Goal: Task Accomplishment & Management: Manage account settings

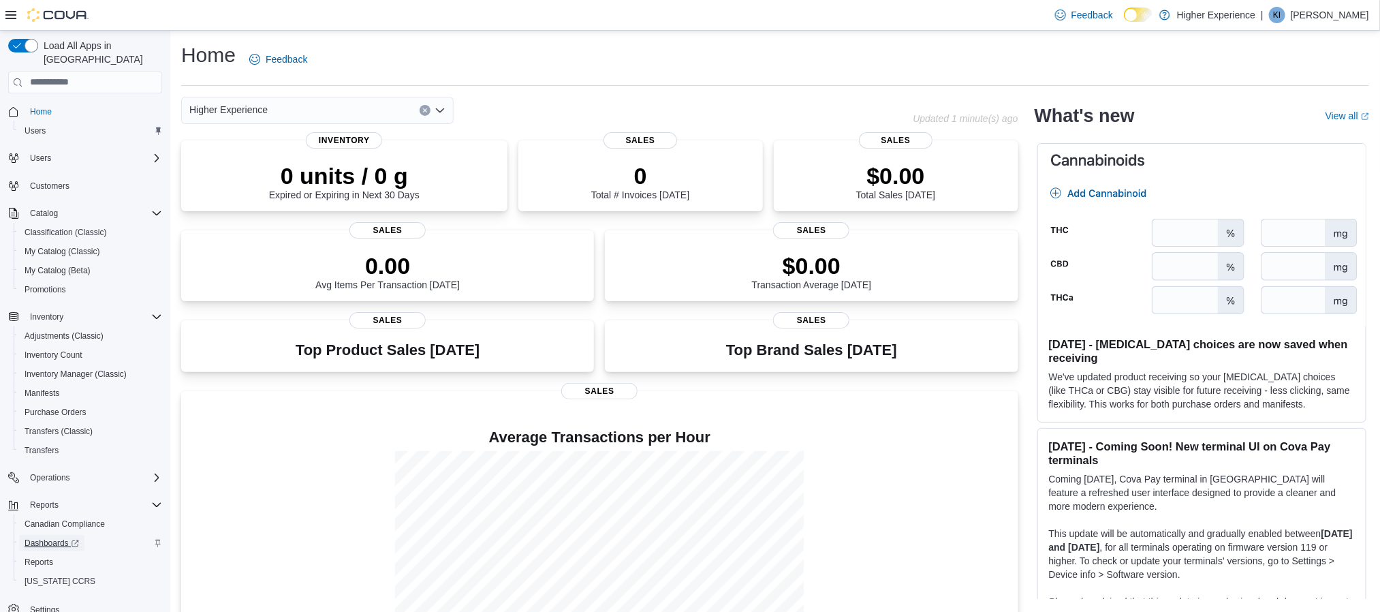
click at [64, 538] on span "Dashboards" at bounding box center [52, 543] width 55 height 11
click at [67, 538] on span "Dashboards" at bounding box center [52, 543] width 55 height 11
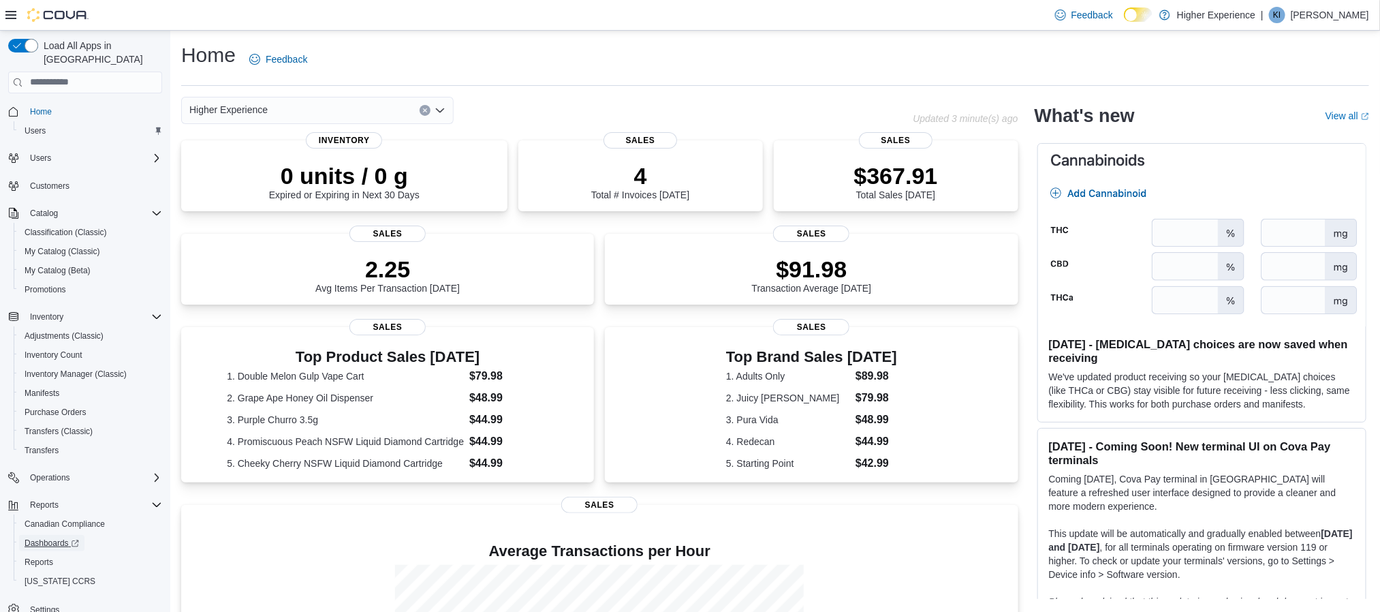
scroll to position [189, 0]
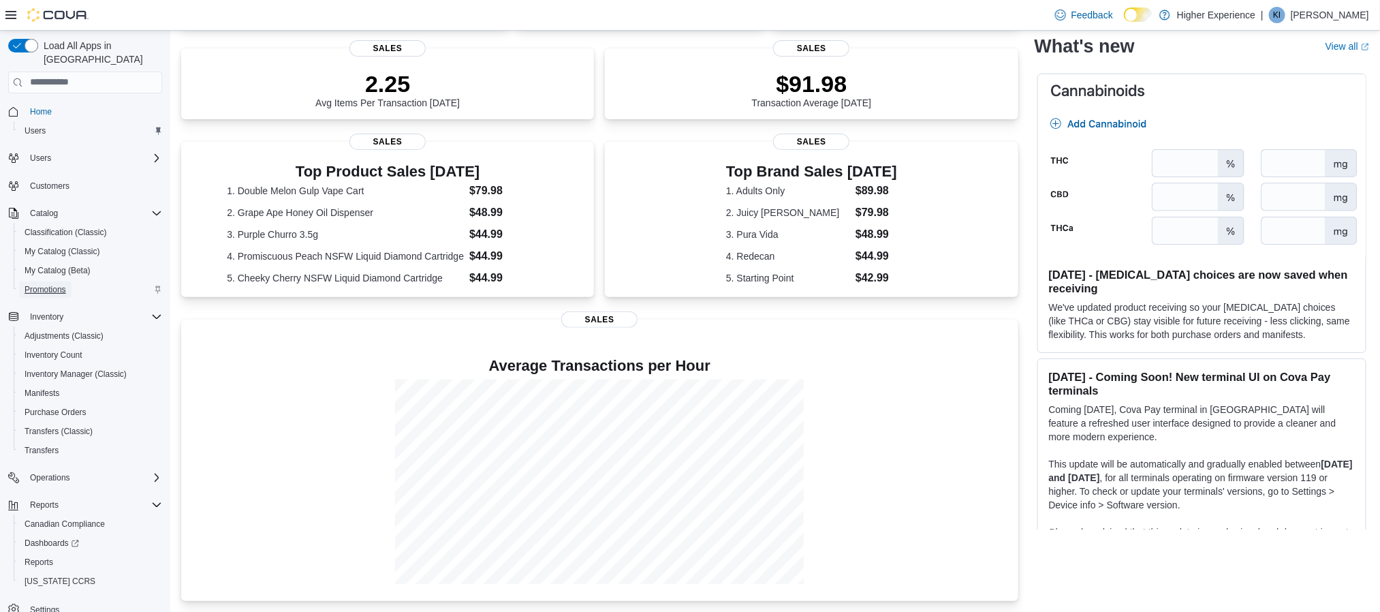
click at [62, 284] on span "Promotions" at bounding box center [46, 289] width 42 height 11
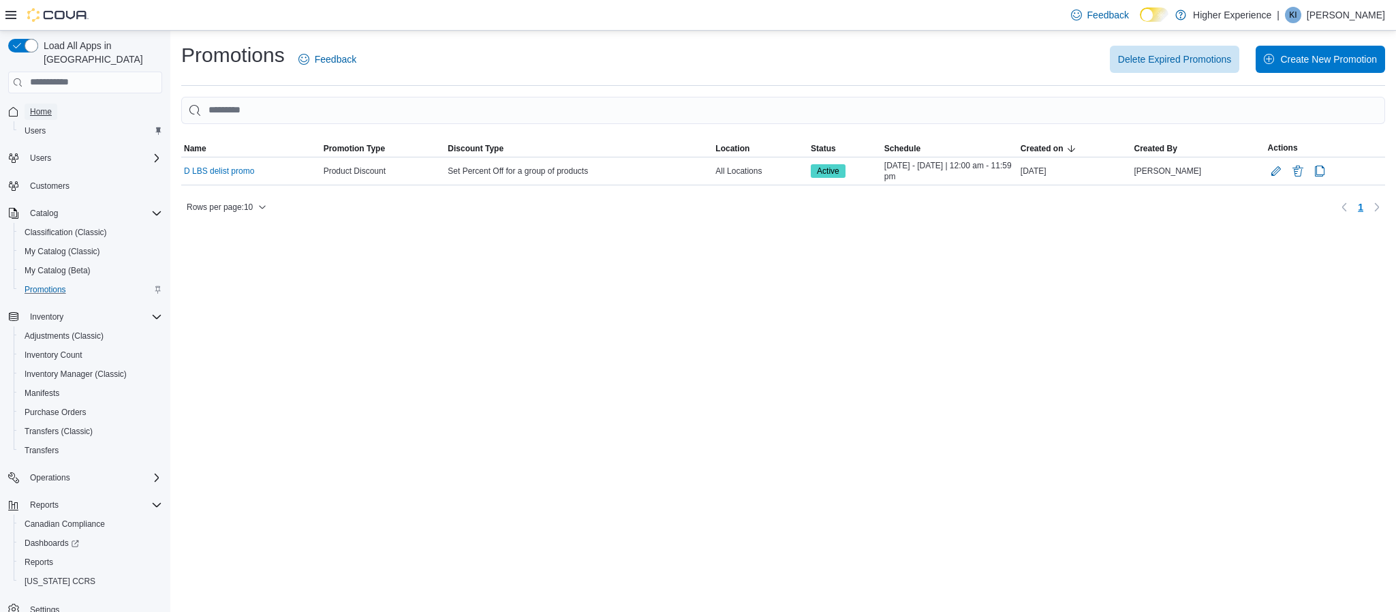
click at [37, 106] on span "Home" at bounding box center [41, 111] width 22 height 11
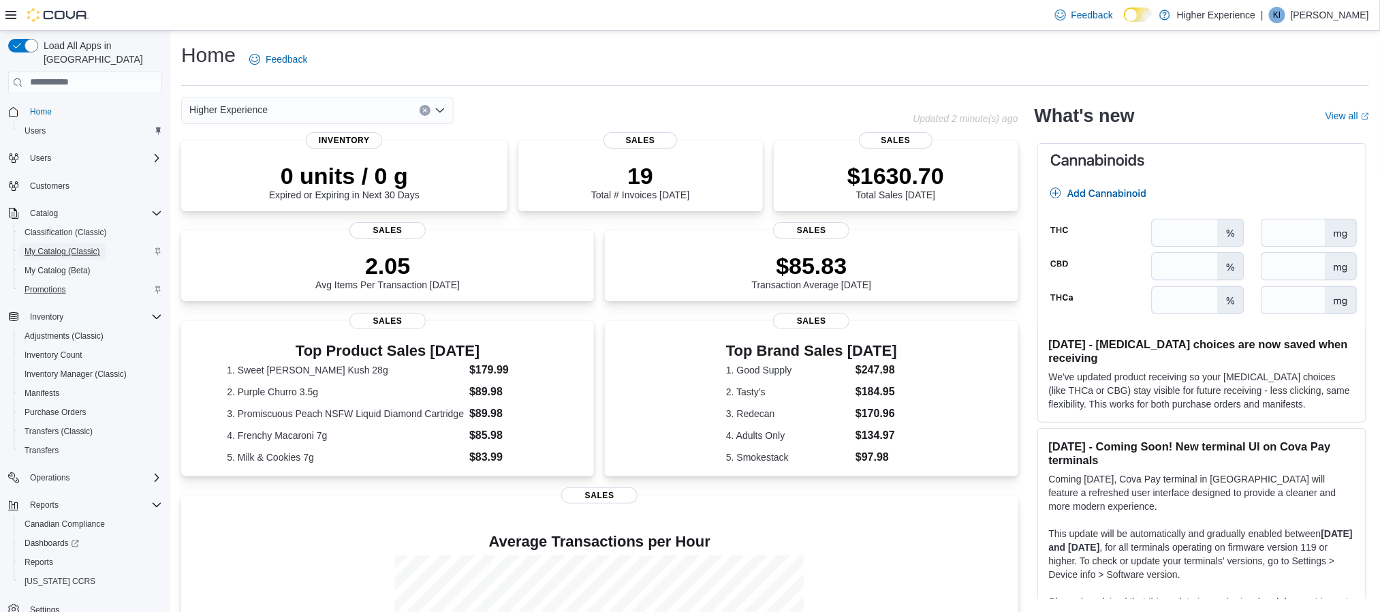
click at [54, 246] on span "My Catalog (Classic)" at bounding box center [63, 251] width 76 height 11
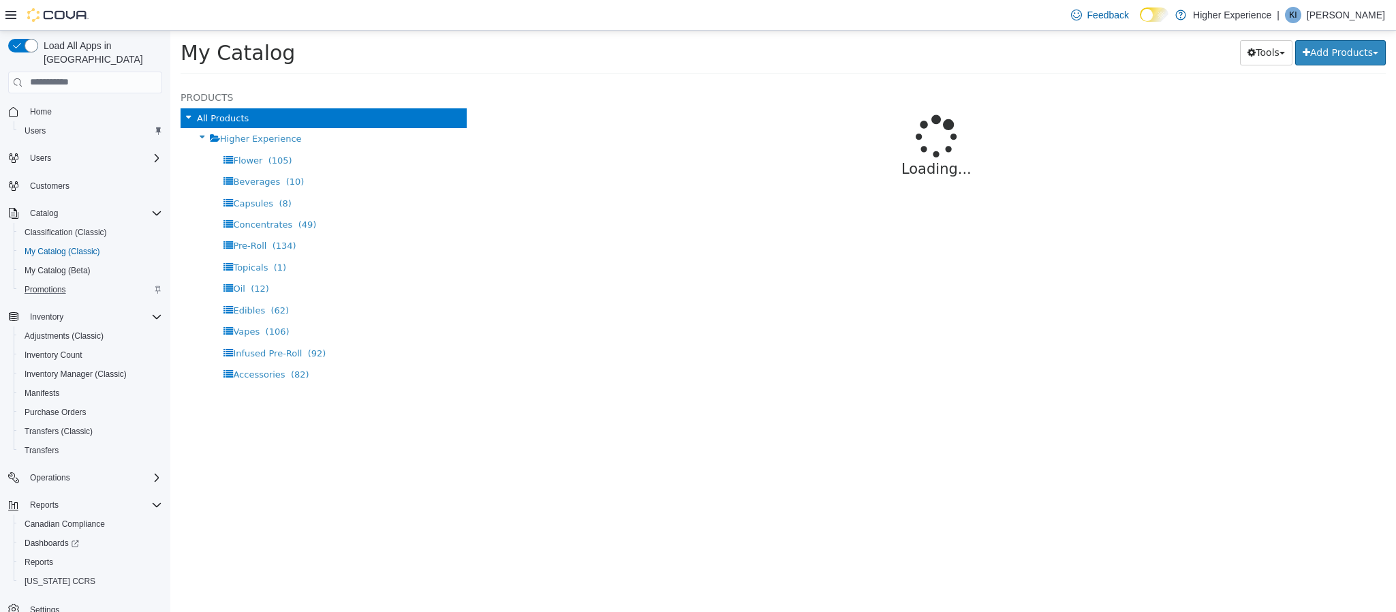
select select "**********"
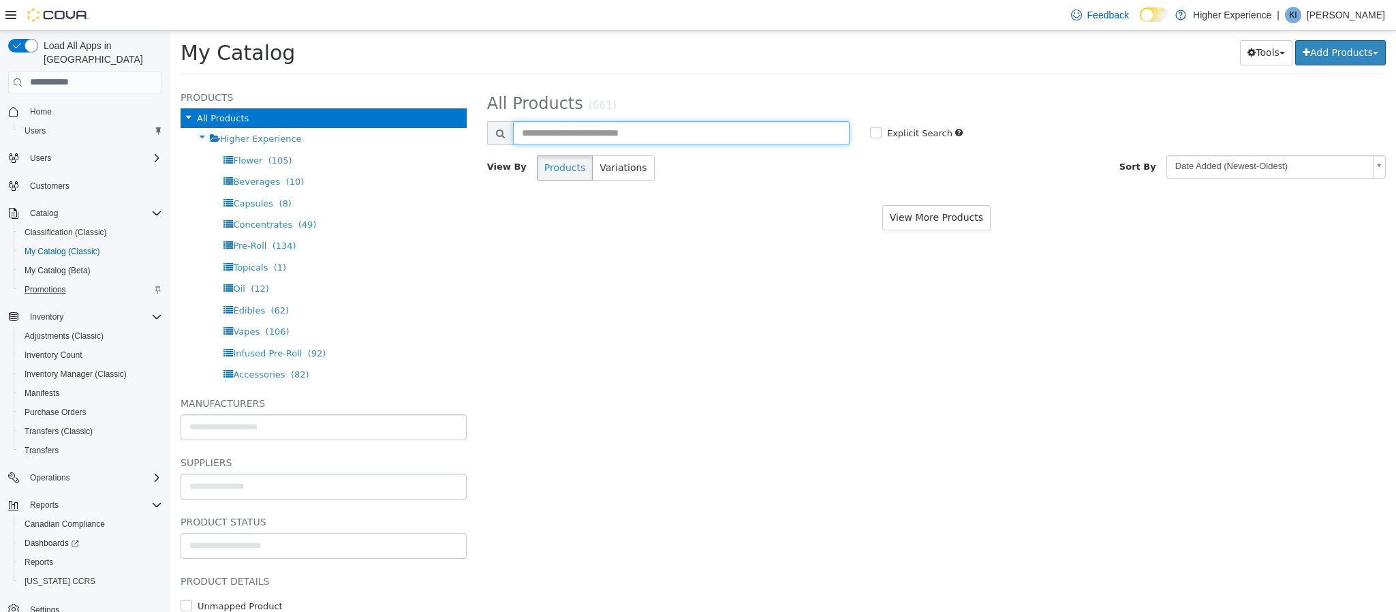
click at [699, 133] on input "text" at bounding box center [681, 133] width 337 height 24
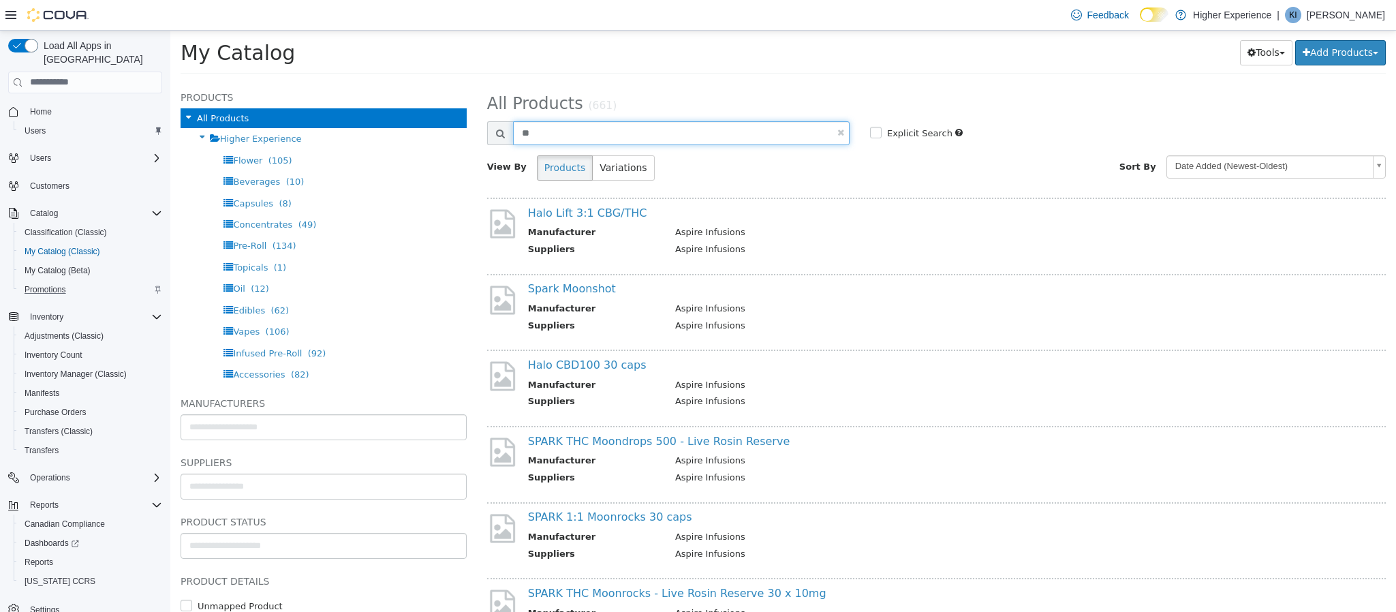
type input "*"
type input "******"
select select "**********"
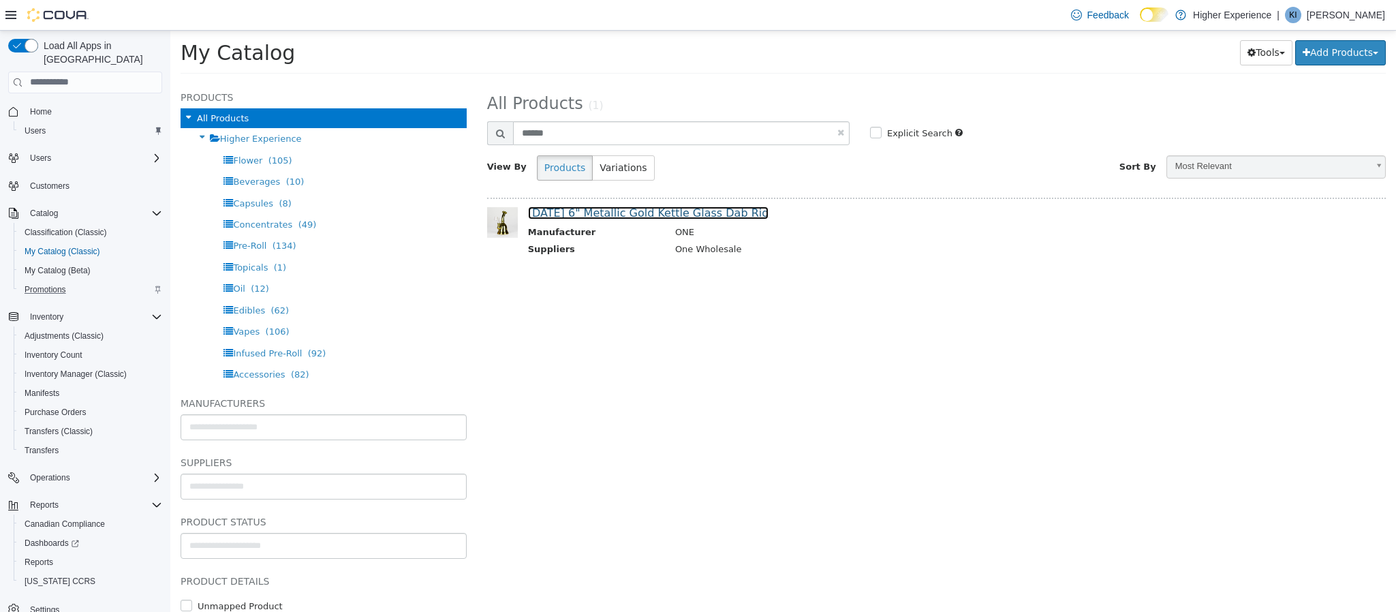
click at [623, 210] on link "[DATE] 6" Metallic Gold Kettle Glass Dab Rig" at bounding box center [648, 212] width 241 height 13
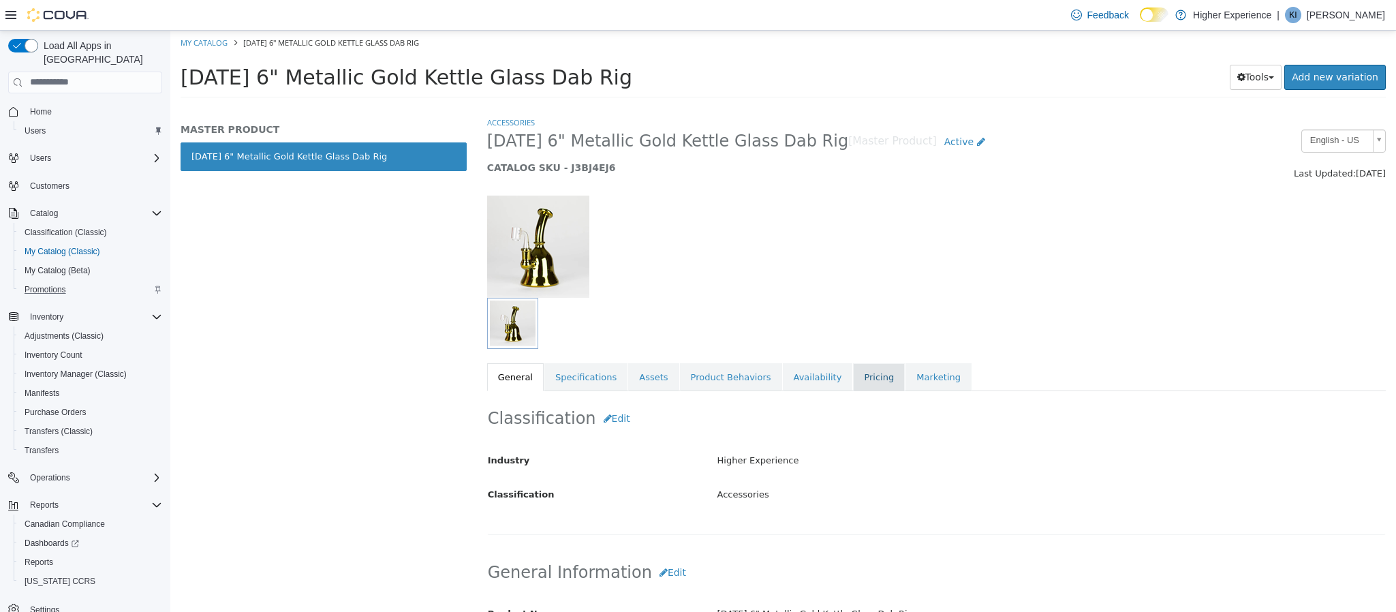
click at [861, 386] on link "Pricing" at bounding box center [879, 376] width 52 height 29
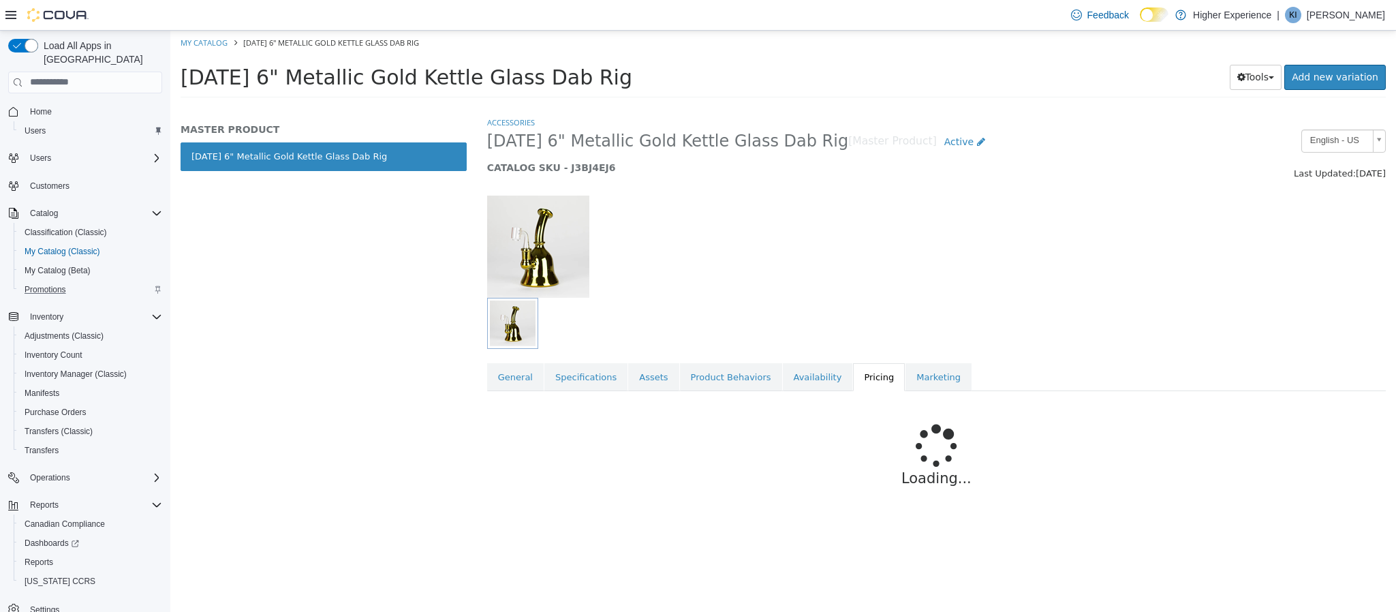
click at [479, 386] on div "Accessories Karma 6" Metallic Gold Kettle Glass Dab Rig [Master Product] Active…" at bounding box center [936, 363] width 919 height 496
click at [501, 384] on link "General" at bounding box center [515, 376] width 57 height 29
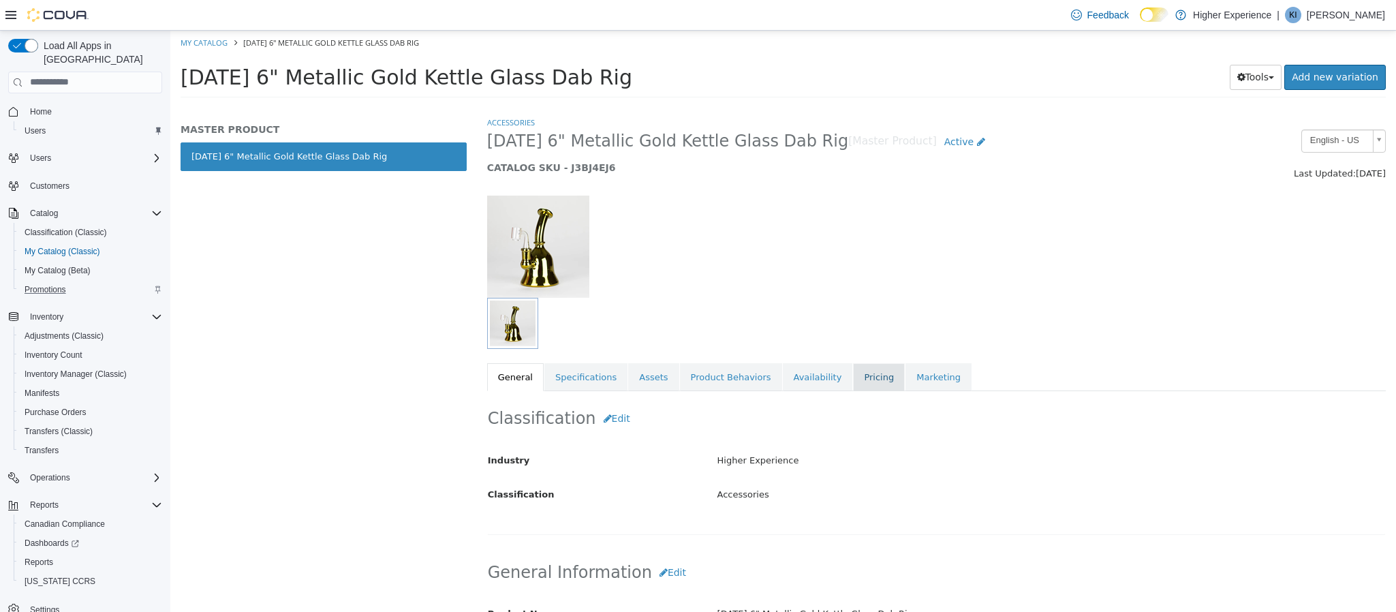
click at [853, 380] on link "Pricing" at bounding box center [879, 376] width 52 height 29
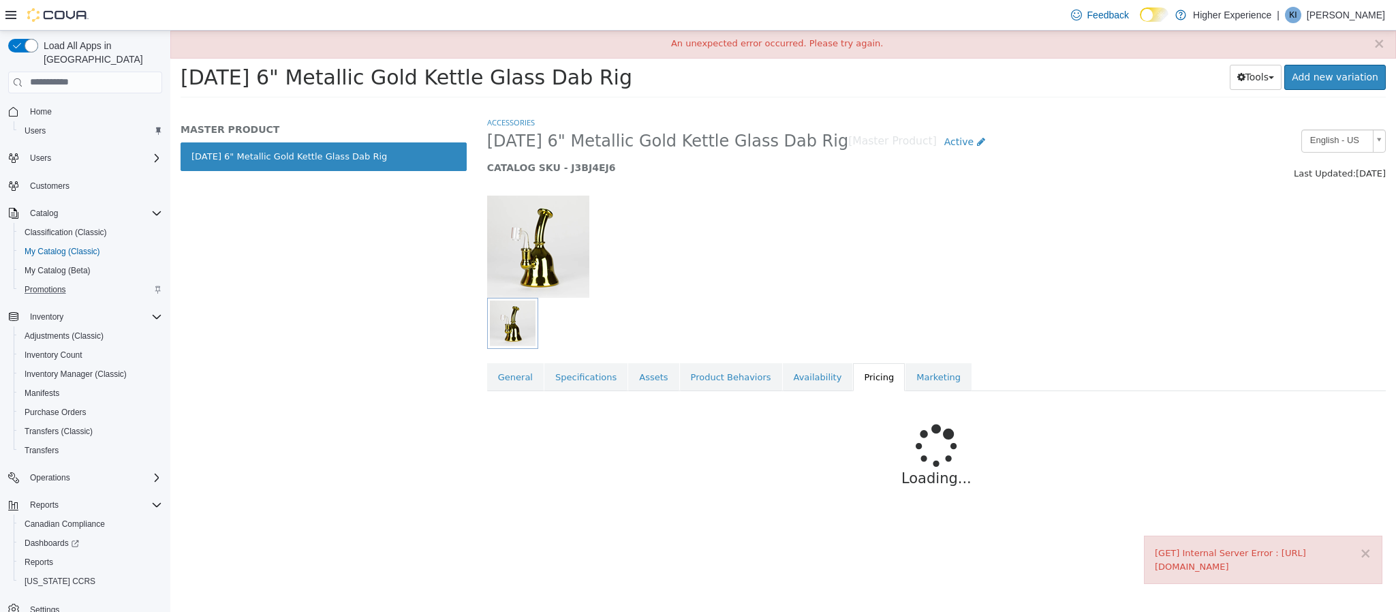
click at [1372, 536] on div "× [GET] Internal Server Error : https://webapi.covasoft.net/api/pricing/v1/Comp…" at bounding box center [1263, 559] width 238 height 48
click at [1361, 546] on button "×" at bounding box center [1365, 553] width 12 height 14
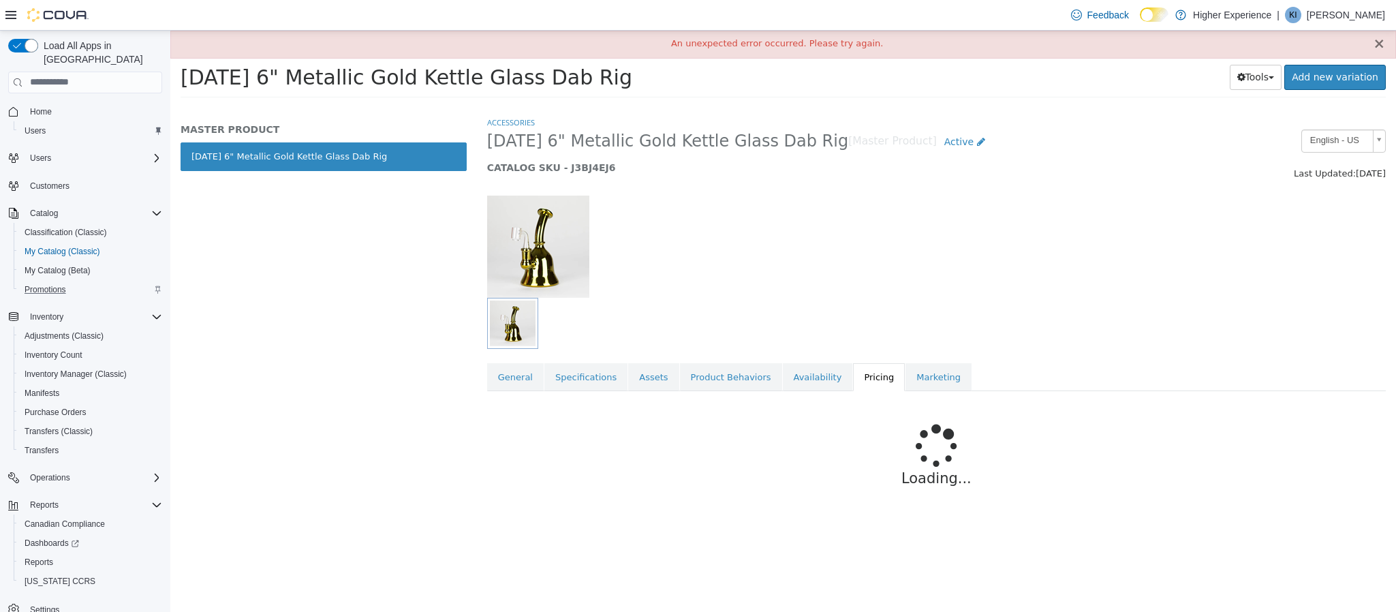
click at [1382, 40] on button "×" at bounding box center [1379, 43] width 12 height 14
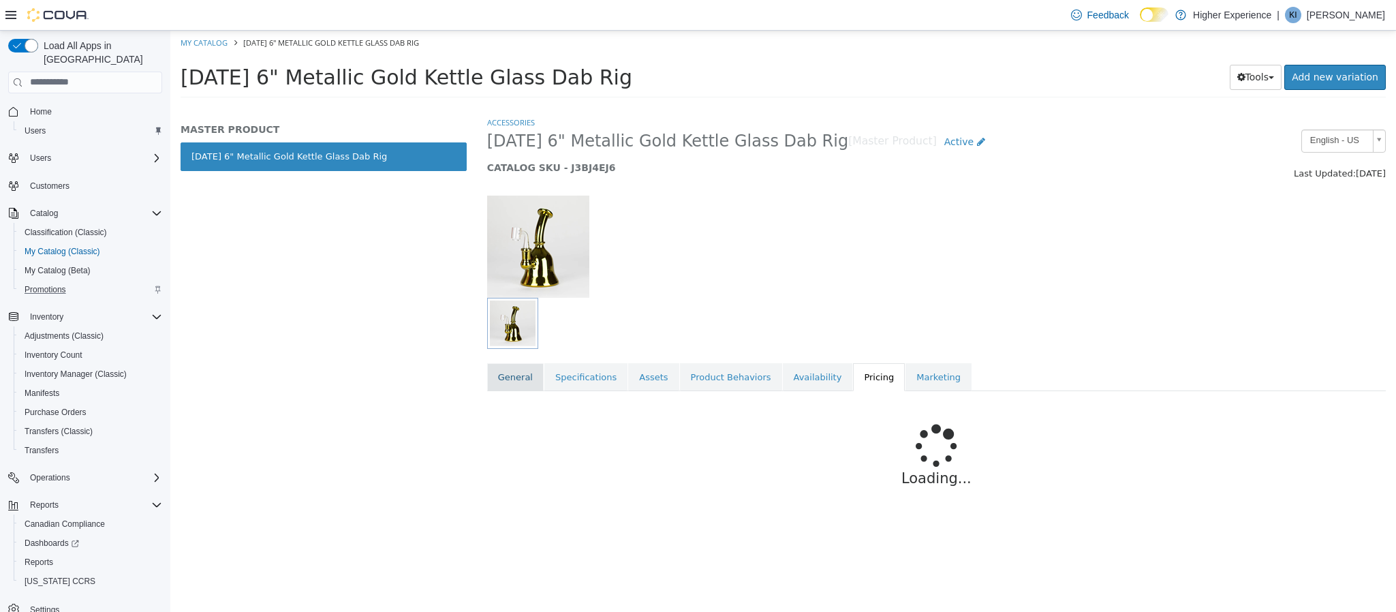
click at [491, 388] on link "General" at bounding box center [515, 376] width 57 height 29
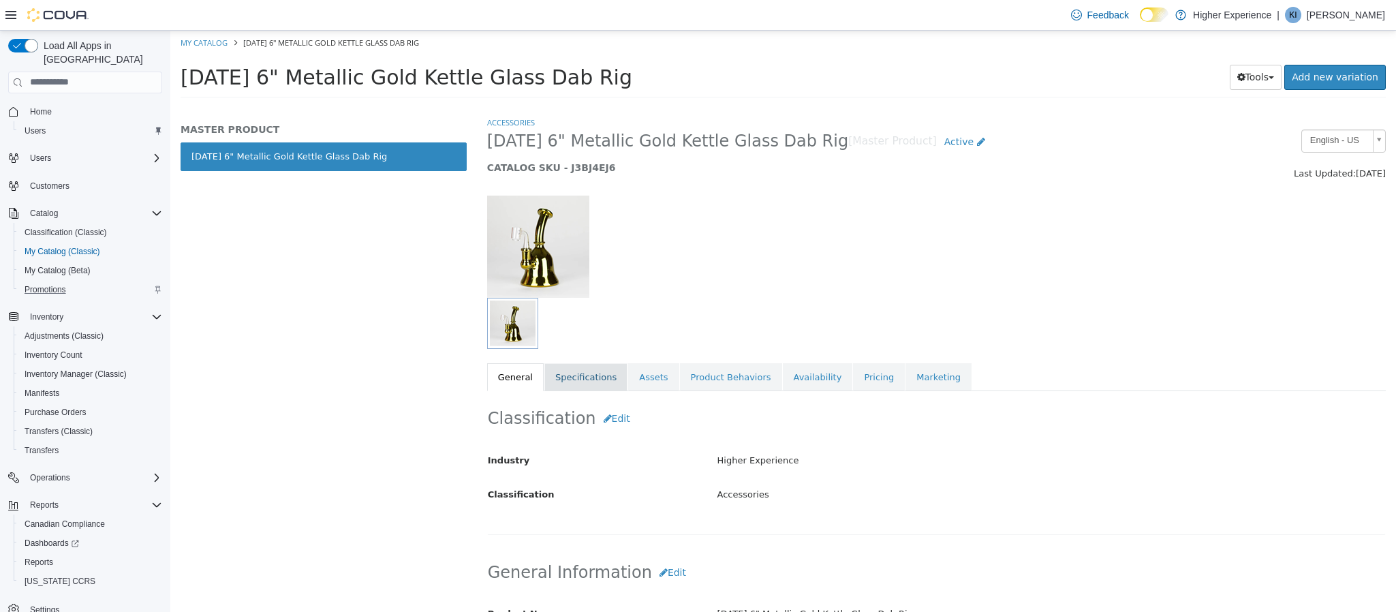
click at [583, 382] on link "Specifications" at bounding box center [585, 376] width 83 height 29
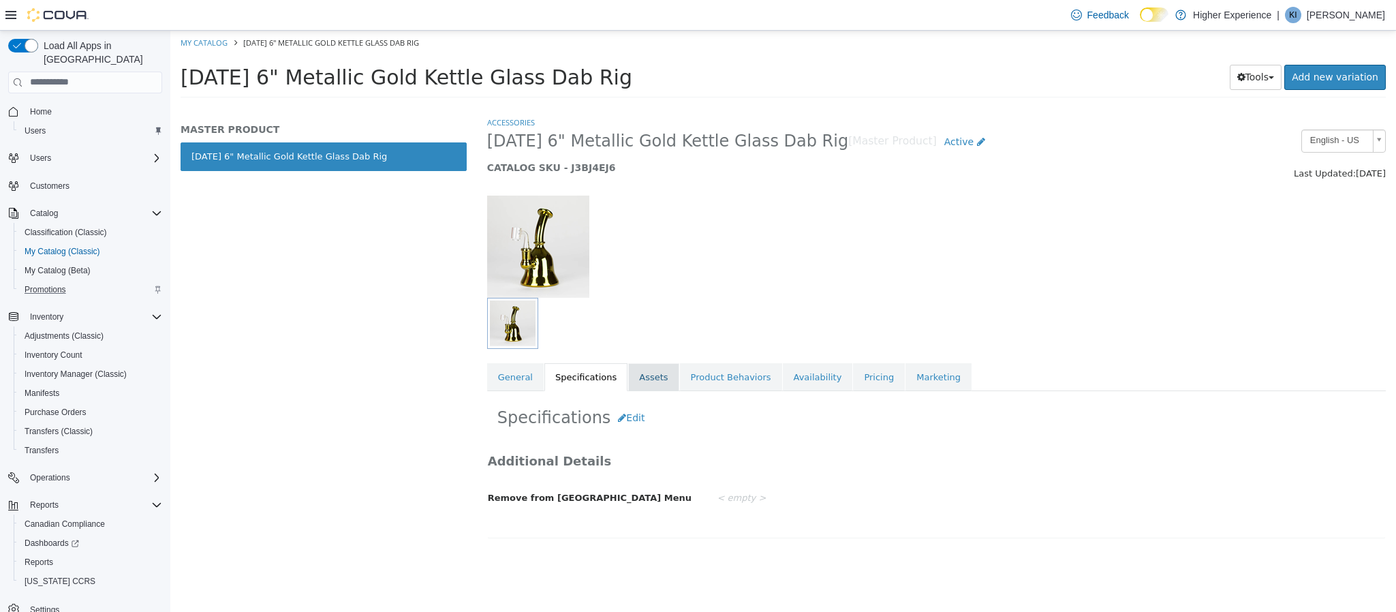
click at [654, 378] on link "Assets" at bounding box center [653, 376] width 50 height 29
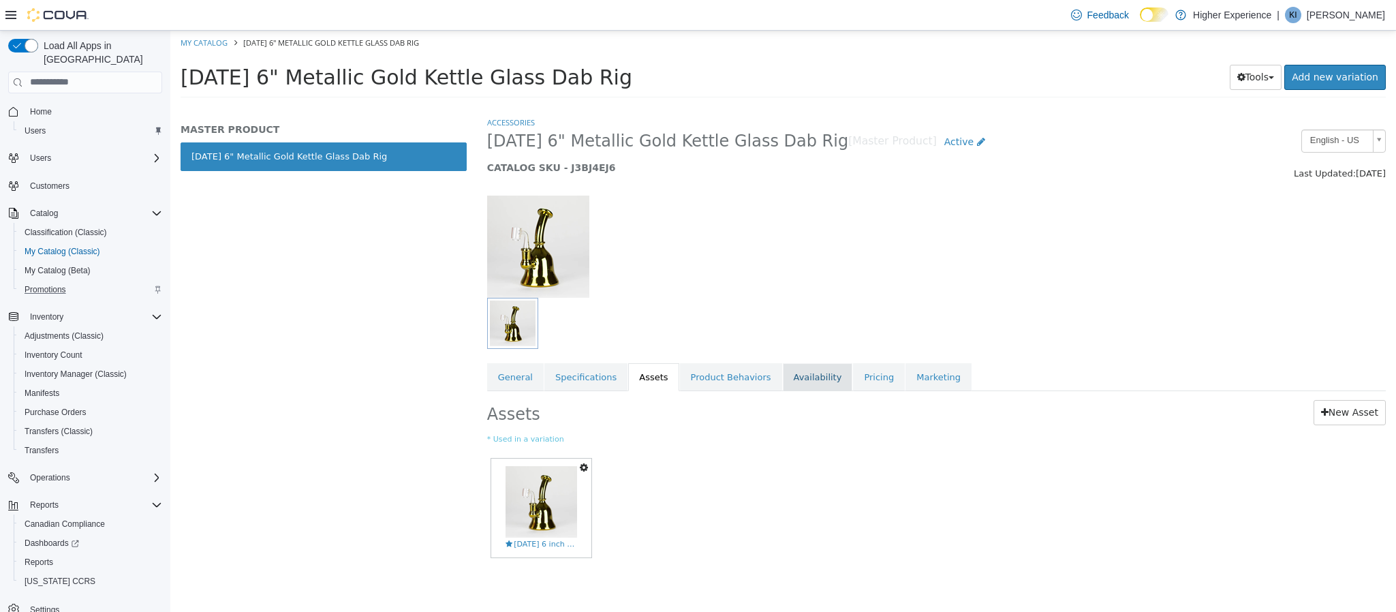
click at [785, 386] on link "Availability" at bounding box center [818, 376] width 70 height 29
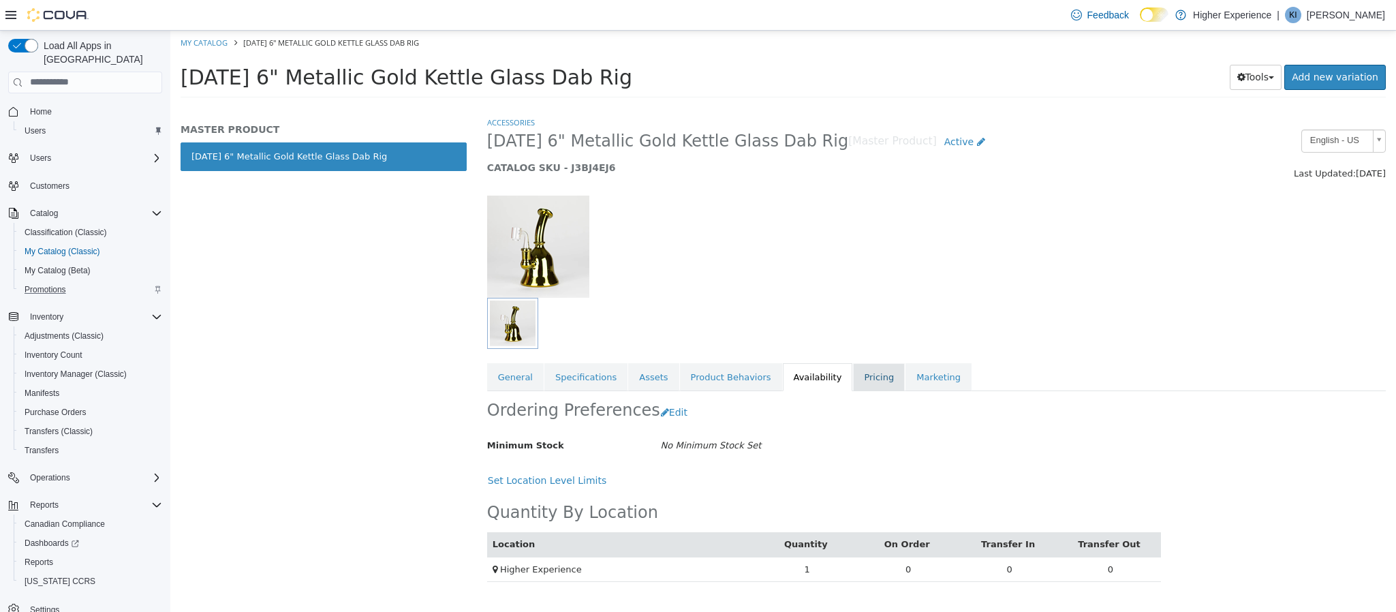
click at [854, 390] on link "Pricing" at bounding box center [879, 376] width 52 height 29
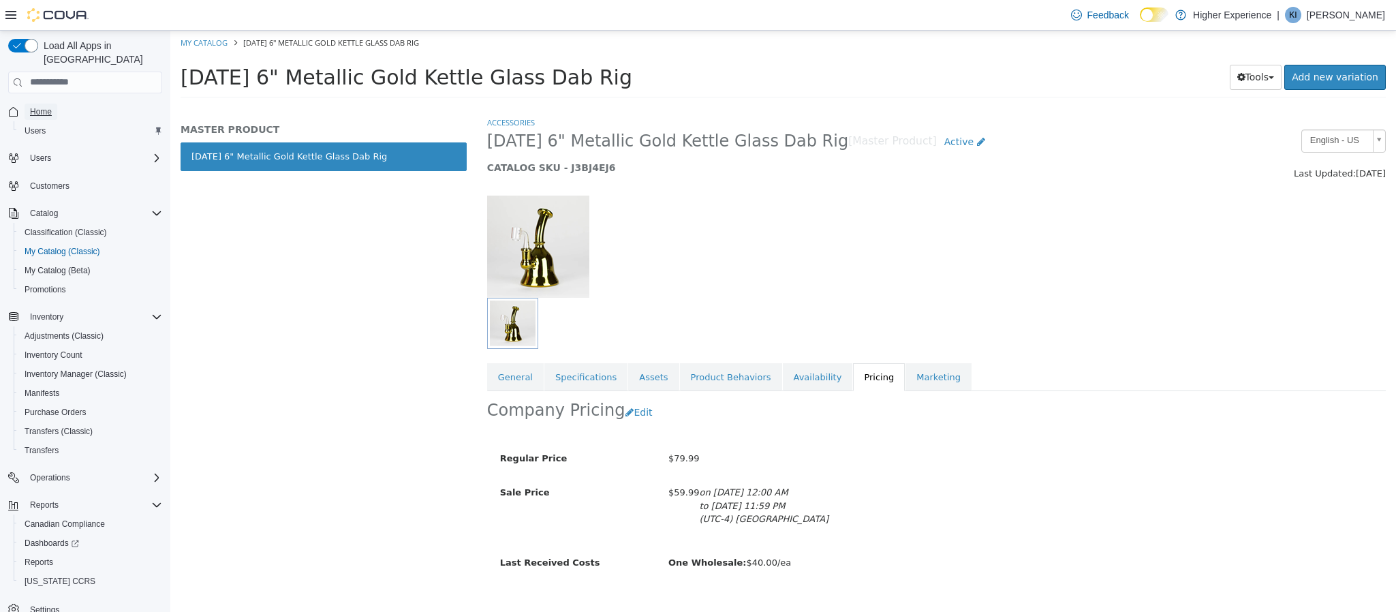
click at [50, 106] on span "Home" at bounding box center [41, 111] width 22 height 11
